Goal: Find specific page/section: Find specific page/section

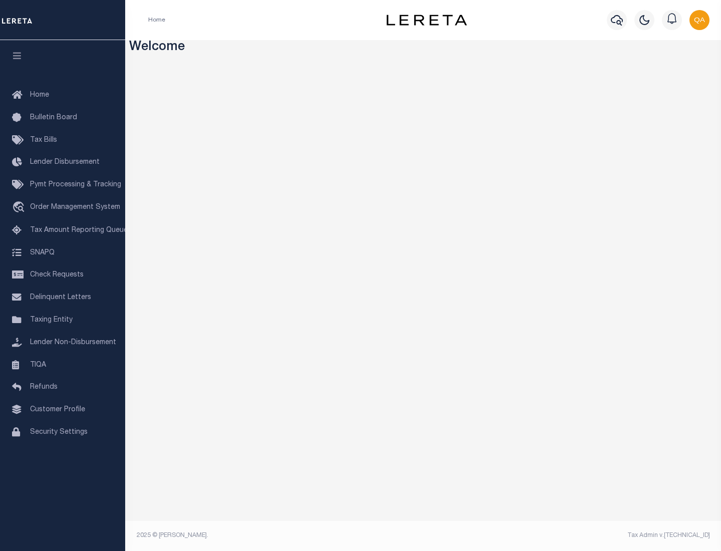
click at [63, 365] on link "TIQA" at bounding box center [62, 365] width 125 height 23
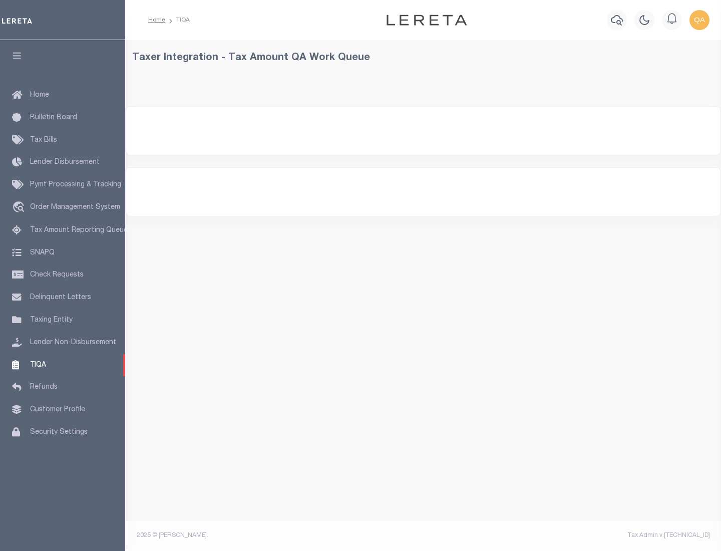
select select "200"
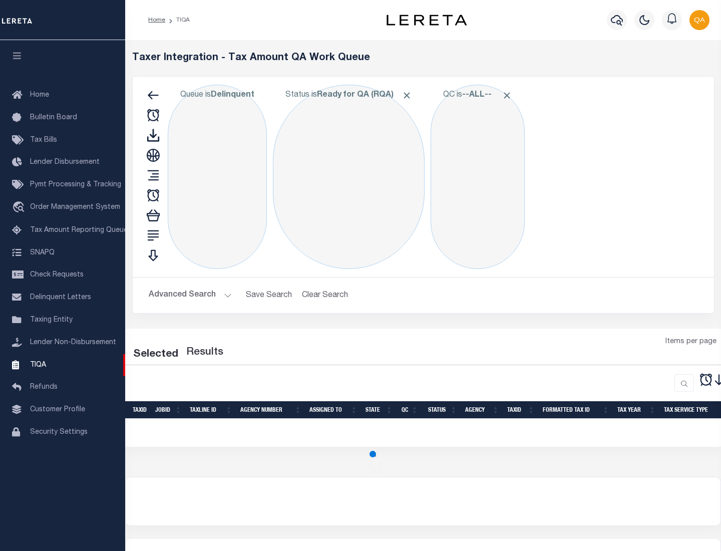
select select "200"
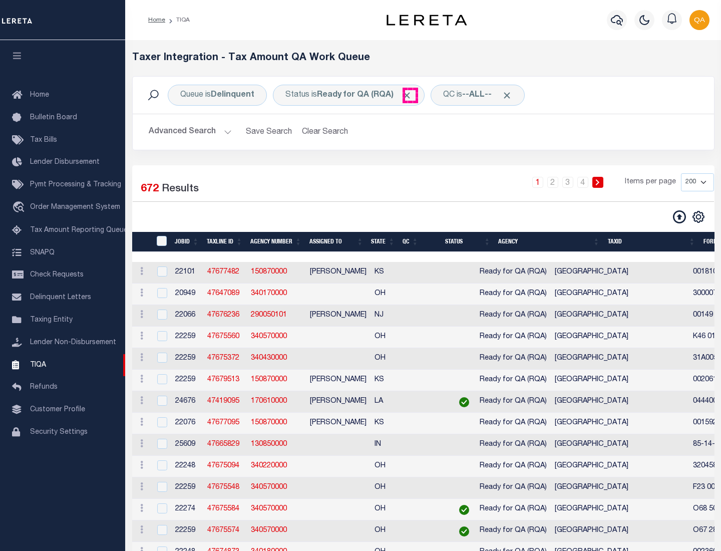
click at [410, 95] on span "Click to Remove" at bounding box center [407, 95] width 11 height 11
